Goal: Check status: Check status

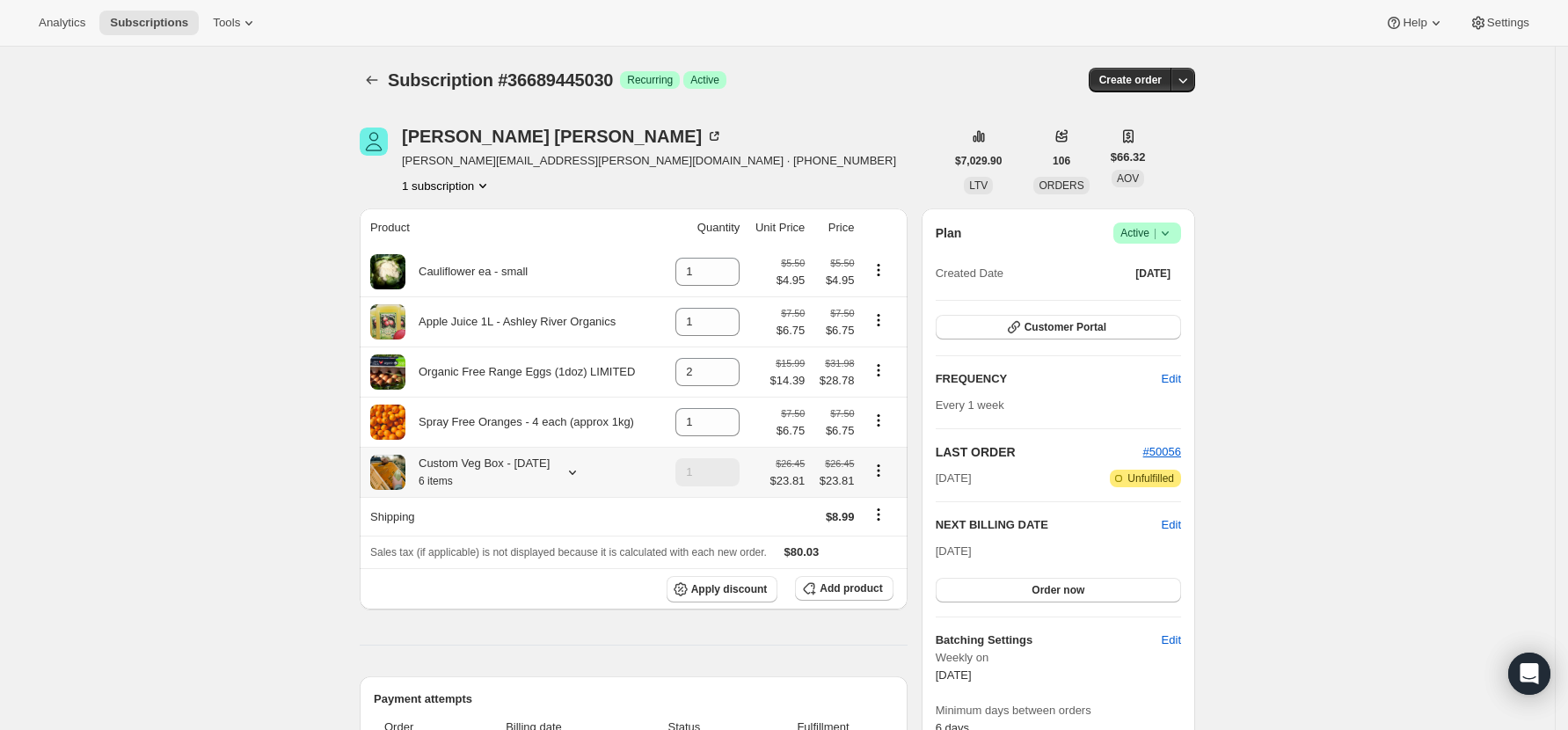
click at [582, 481] on icon at bounding box center [572, 472] width 17 height 17
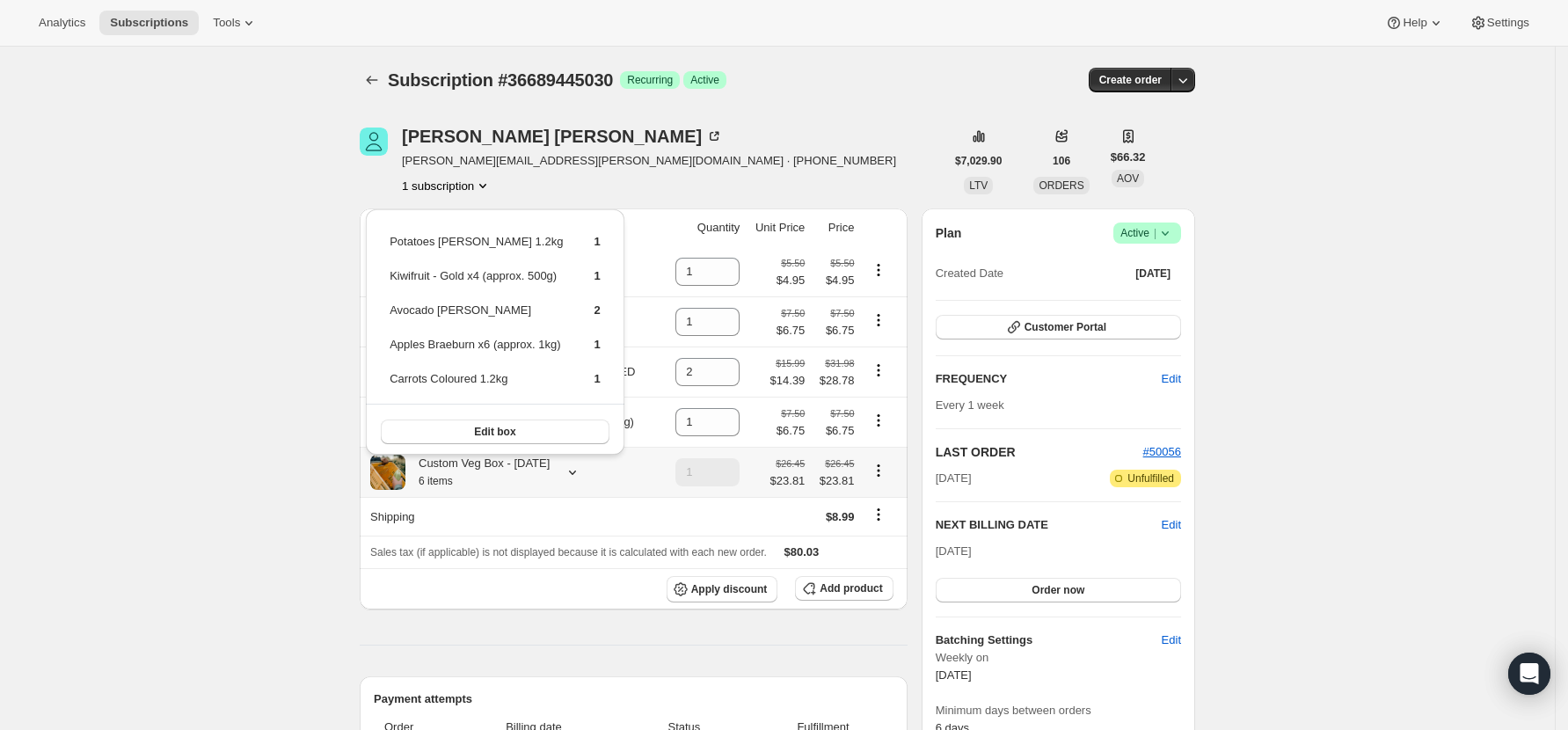
click at [582, 481] on icon at bounding box center [572, 472] width 17 height 17
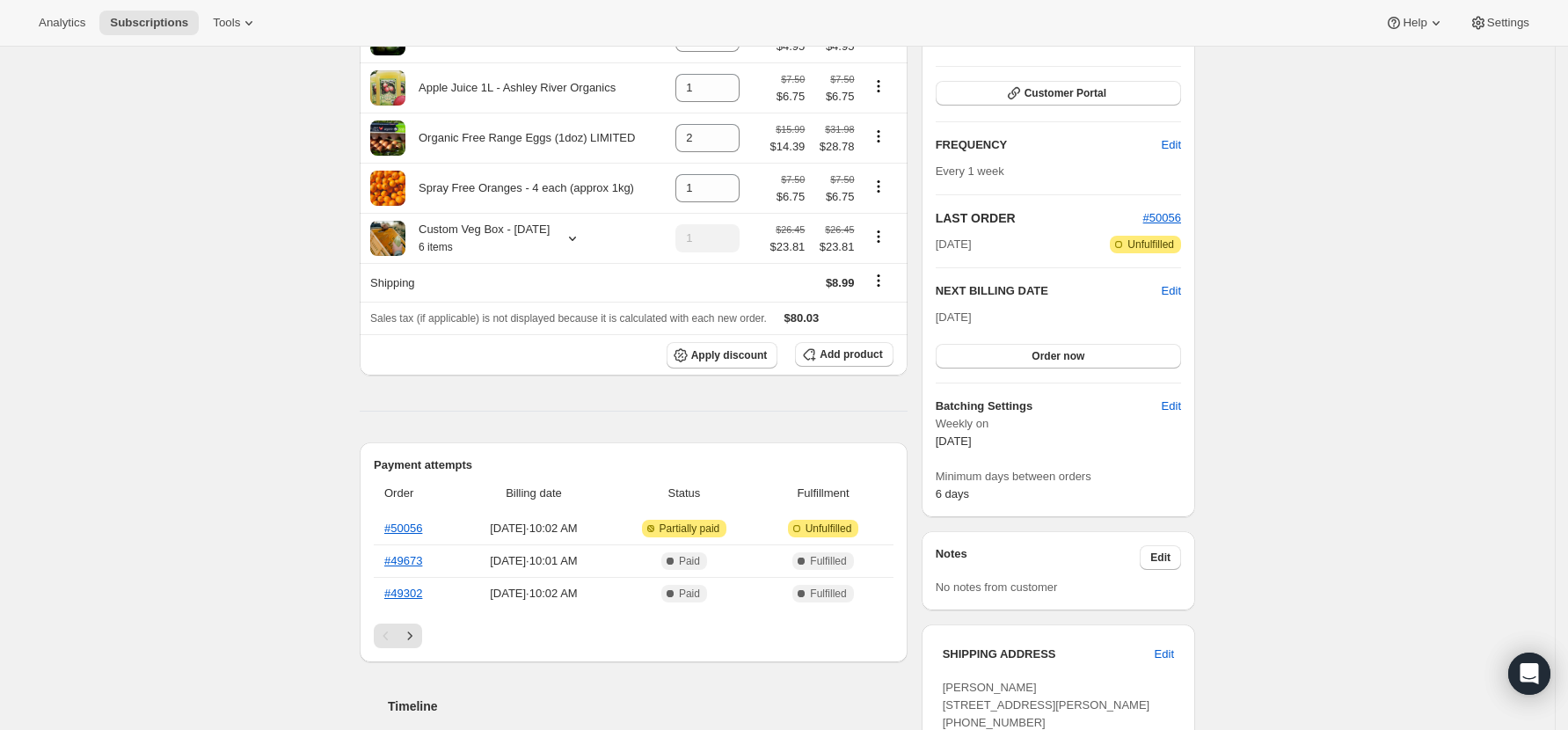
scroll to position [117, 0]
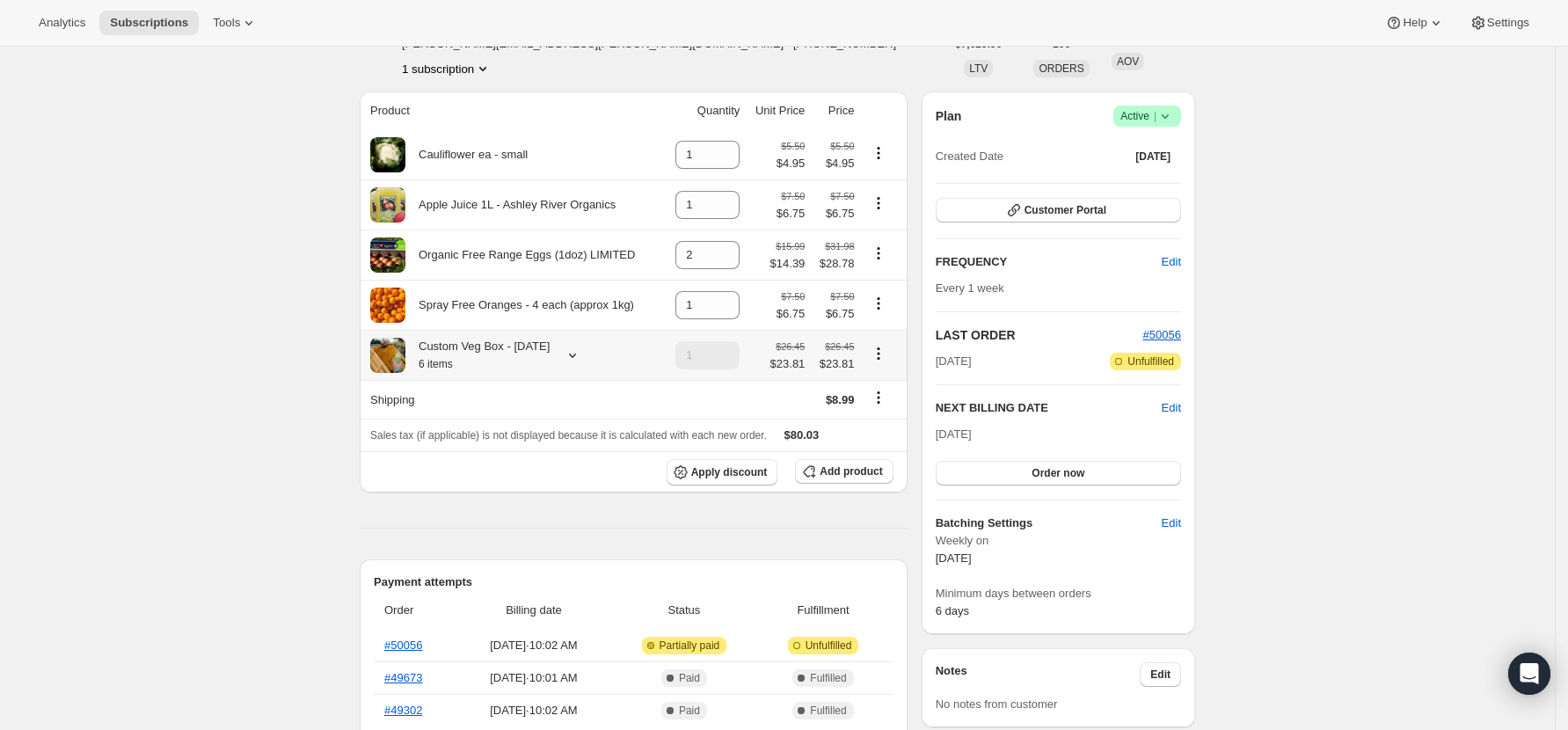
click at [582, 365] on icon at bounding box center [572, 355] width 17 height 17
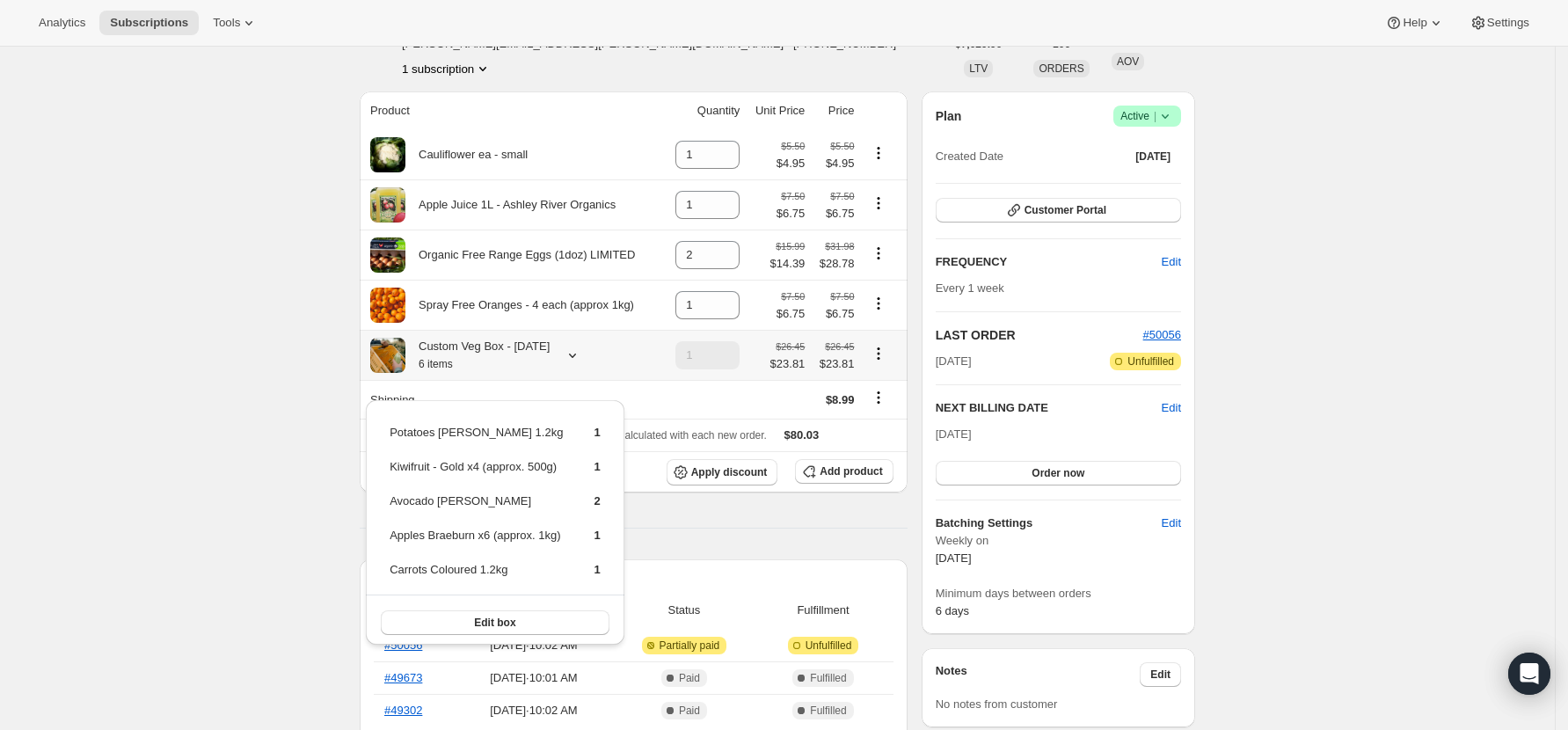
click at [582, 365] on icon at bounding box center [572, 355] width 17 height 17
